Goal: Check status: Check status

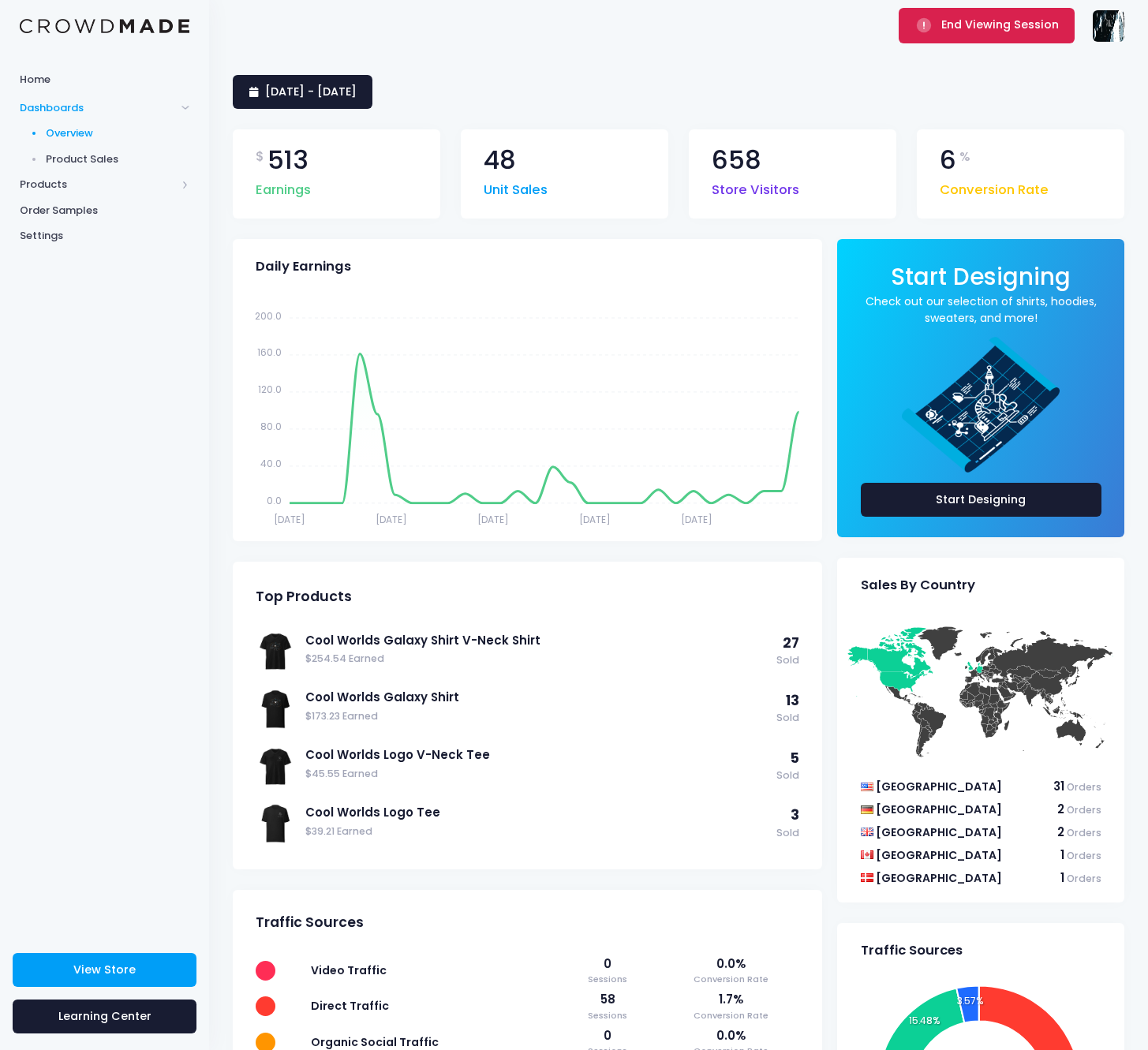
click at [972, 32] on span "End Viewing Session" at bounding box center [1000, 24] width 118 height 16
click at [372, 75] on link "22 July 2025 - 20 August 2025" at bounding box center [303, 92] width 140 height 34
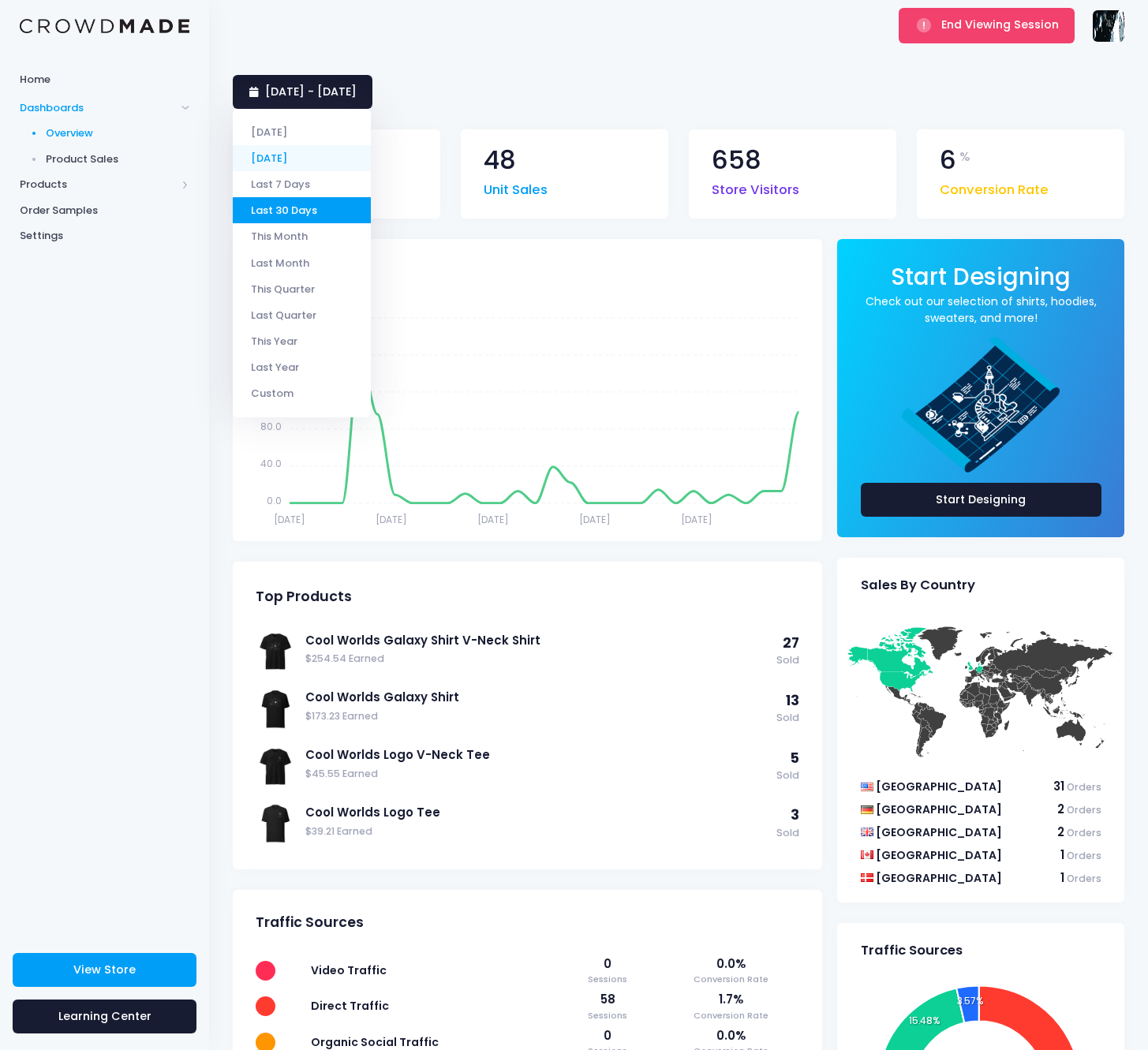
click at [308, 161] on li "[DATE]" at bounding box center [302, 158] width 138 height 26
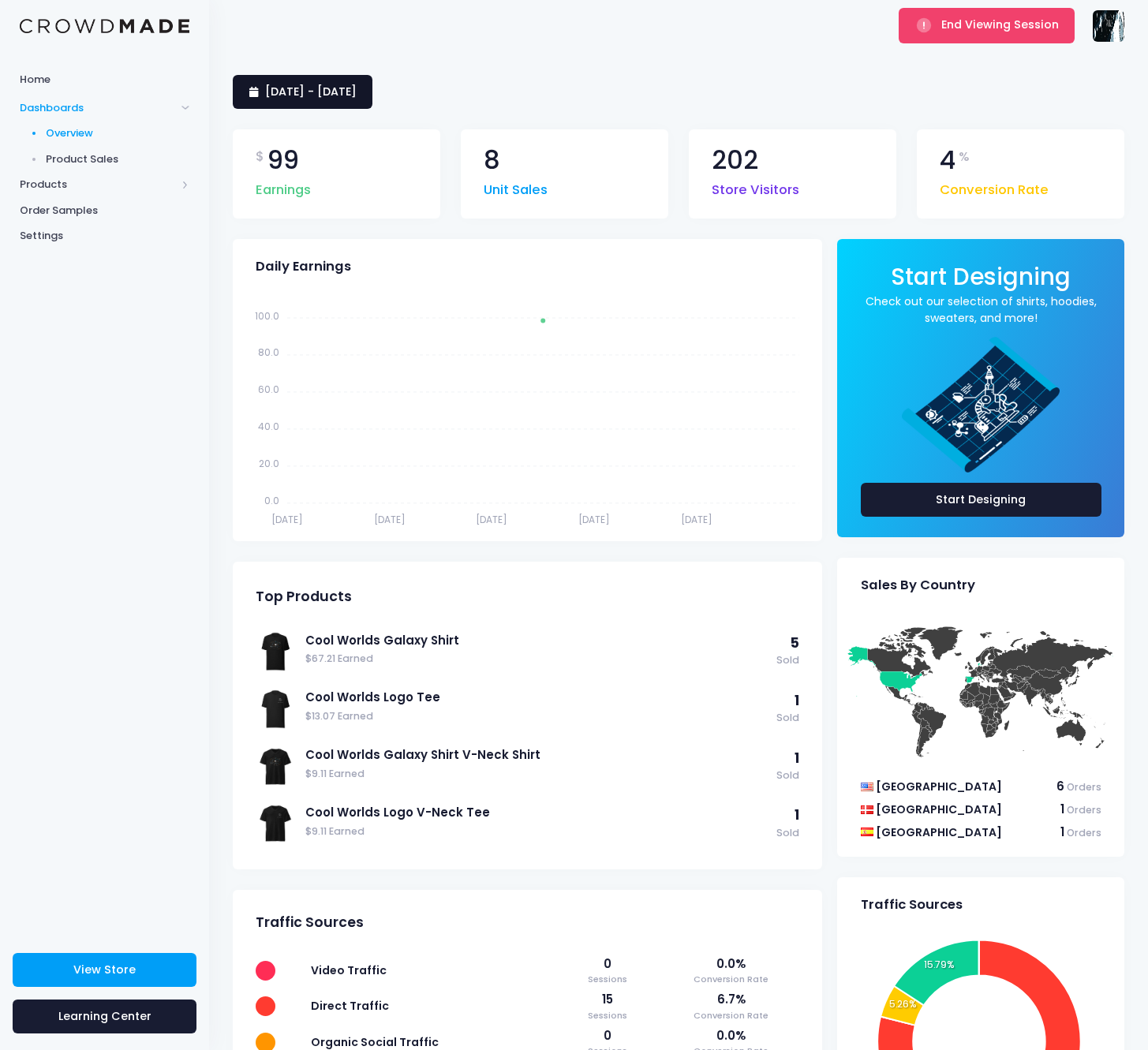
click at [276, 95] on span "[DATE] - [DATE]" at bounding box center [311, 92] width 92 height 16
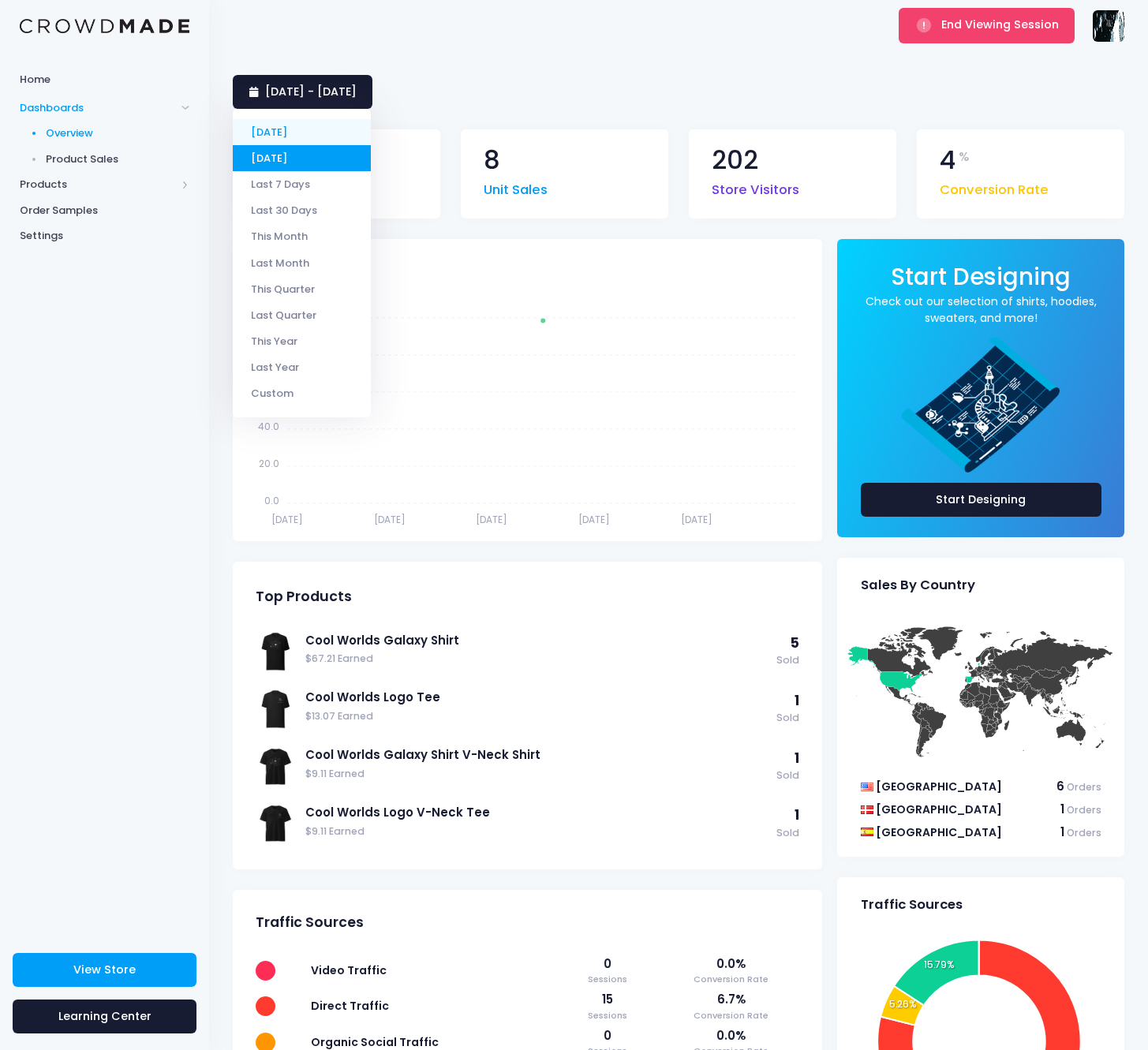
click at [298, 135] on li "[DATE]" at bounding box center [302, 132] width 138 height 26
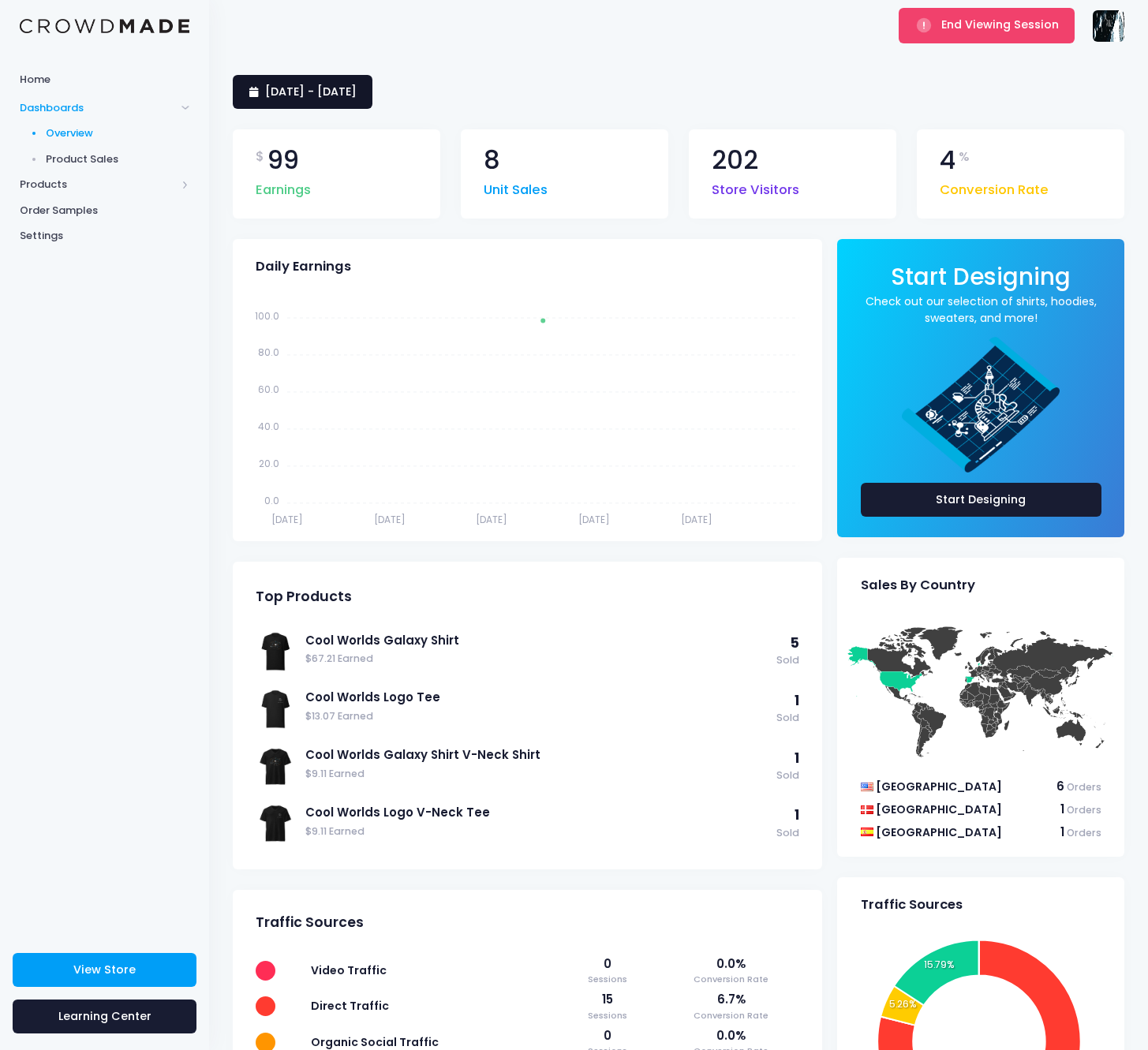
click at [329, 94] on span "20 August 2025 - 20 August 2025" at bounding box center [311, 92] width 92 height 16
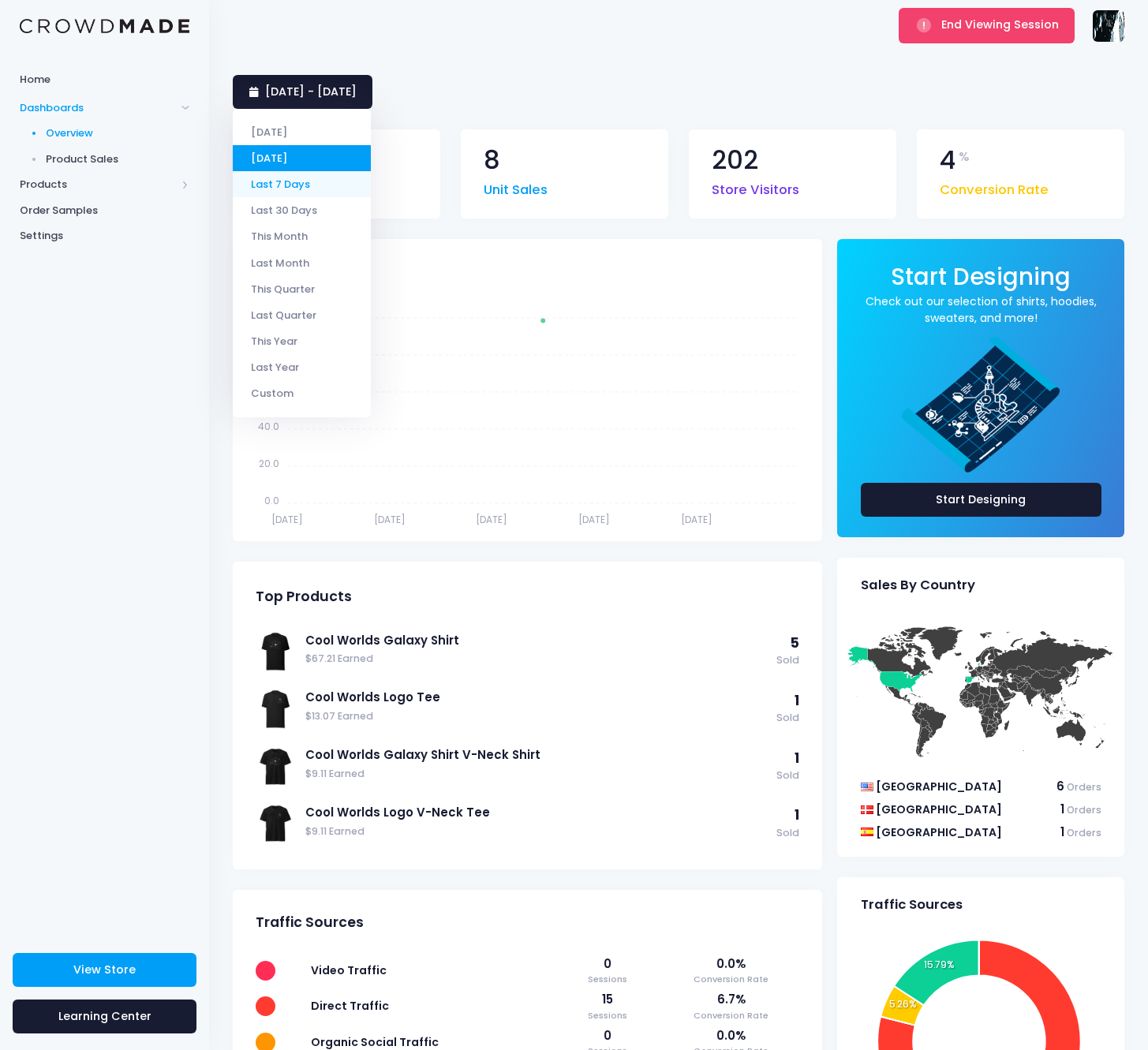
click at [307, 179] on li "Last 7 Days" at bounding box center [302, 184] width 138 height 26
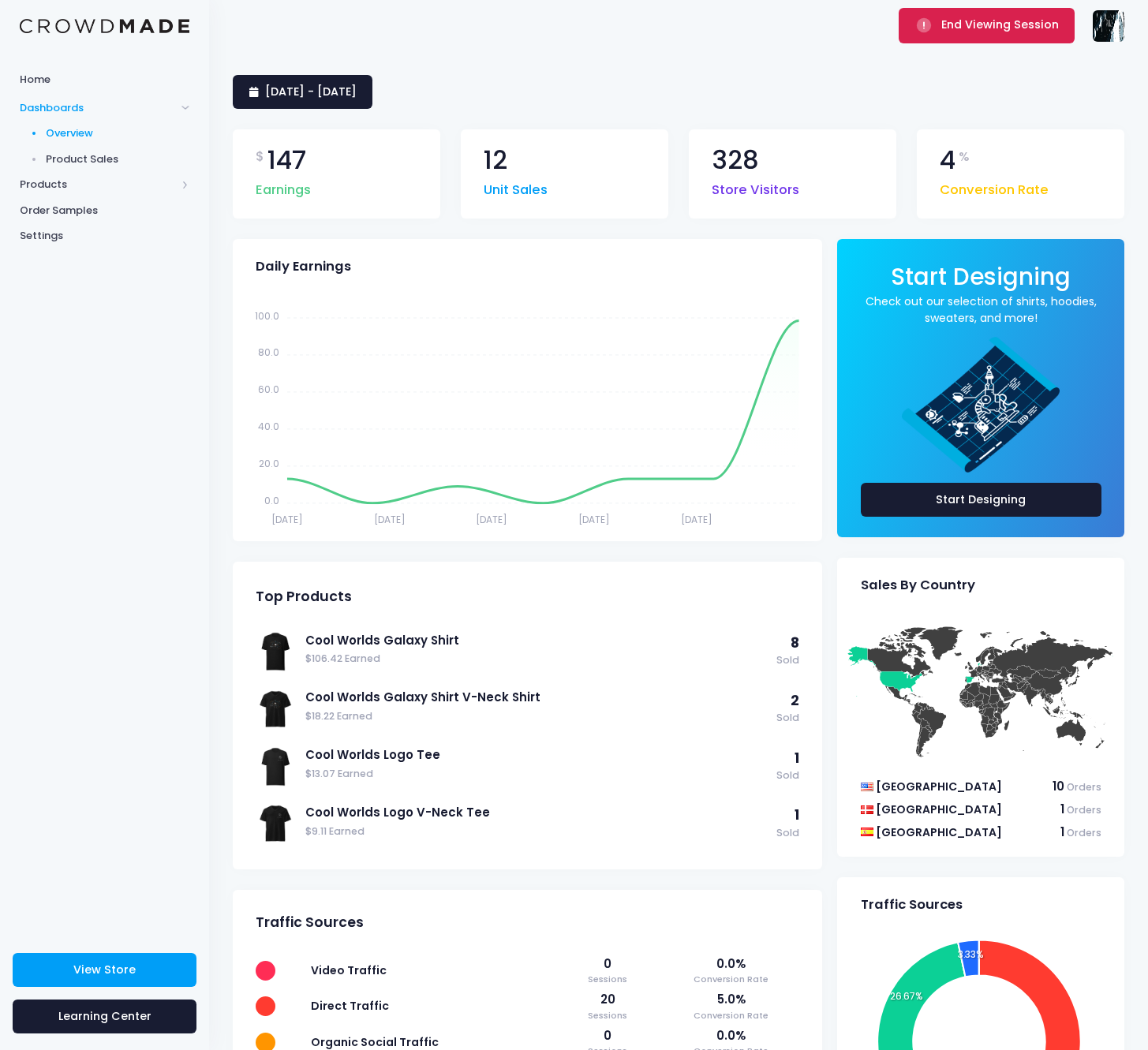
click at [918, 29] on icon "submit" at bounding box center [924, 25] width 18 height 18
